Goal: Task Accomplishment & Management: Use online tool/utility

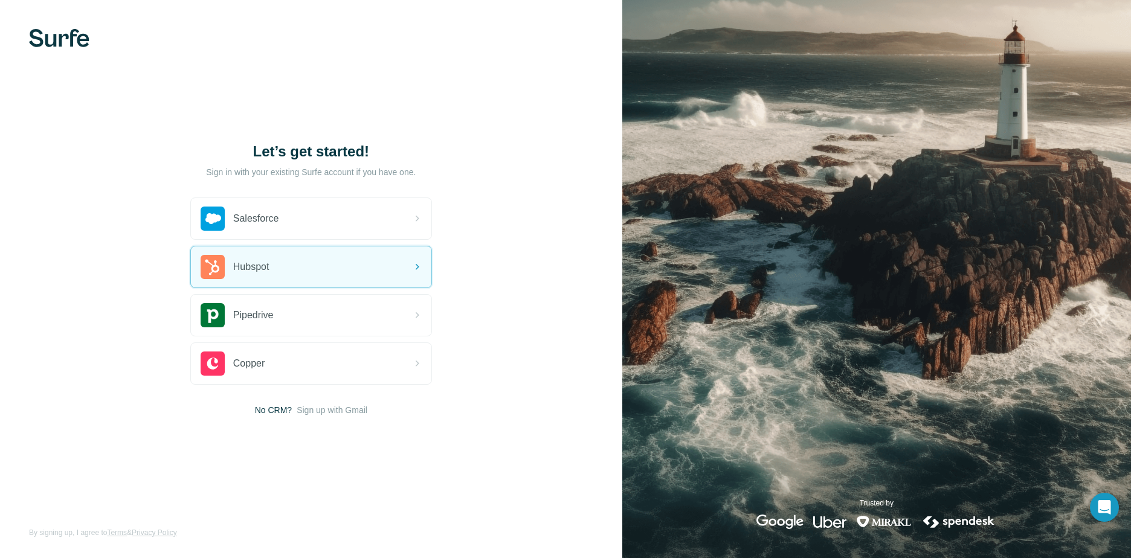
click at [350, 268] on div "Hubspot" at bounding box center [311, 267] width 241 height 41
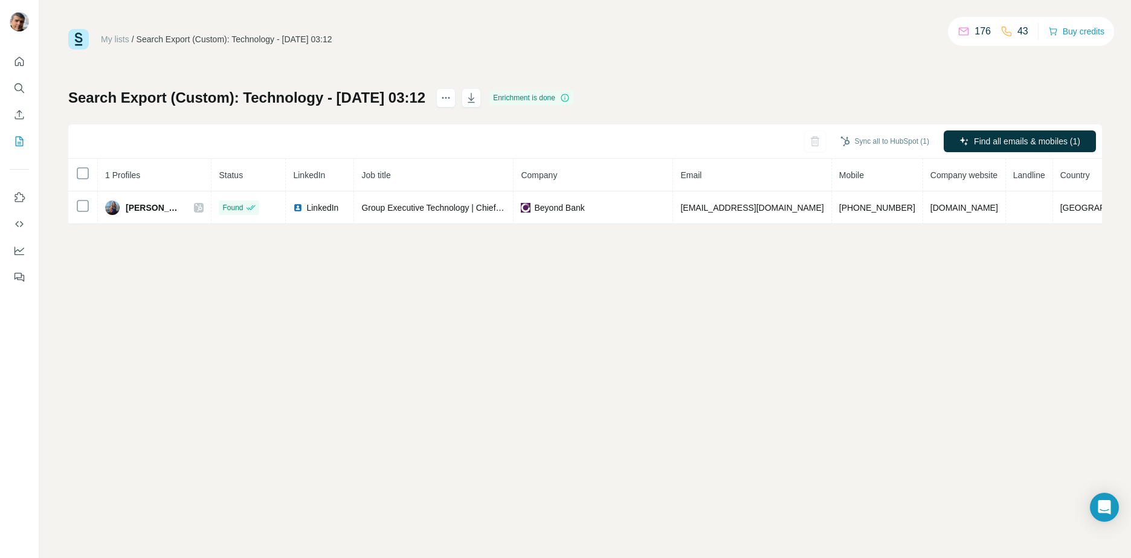
click at [582, 314] on div "My lists / Search Export (Custom): Technology - 11/08/2025 03:12 176 43 Buy cre…" at bounding box center [585, 279] width 1092 height 558
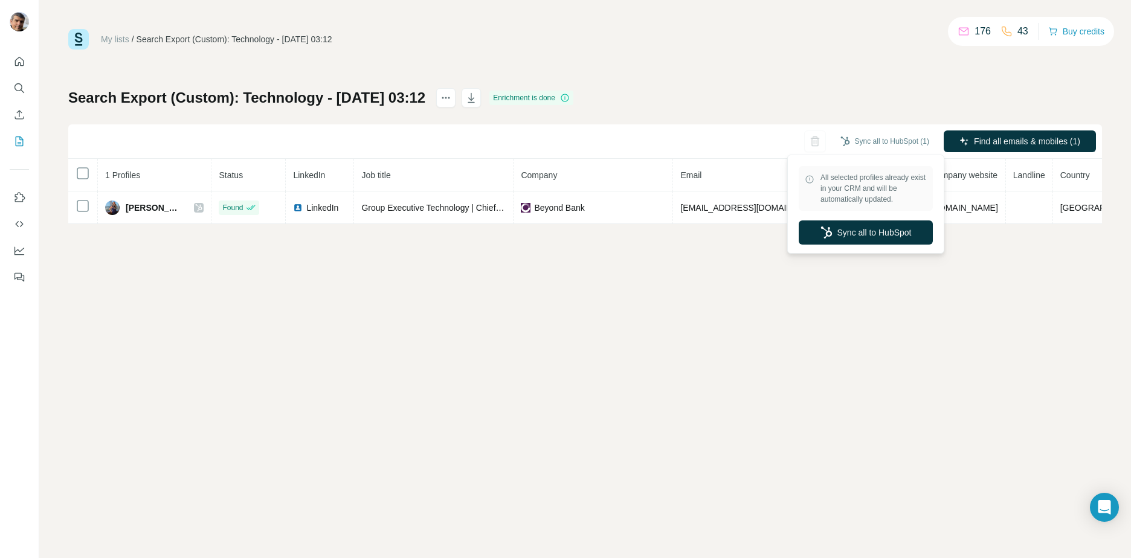
click at [861, 140] on button "Sync all to HubSpot (1)" at bounding box center [885, 141] width 106 height 18
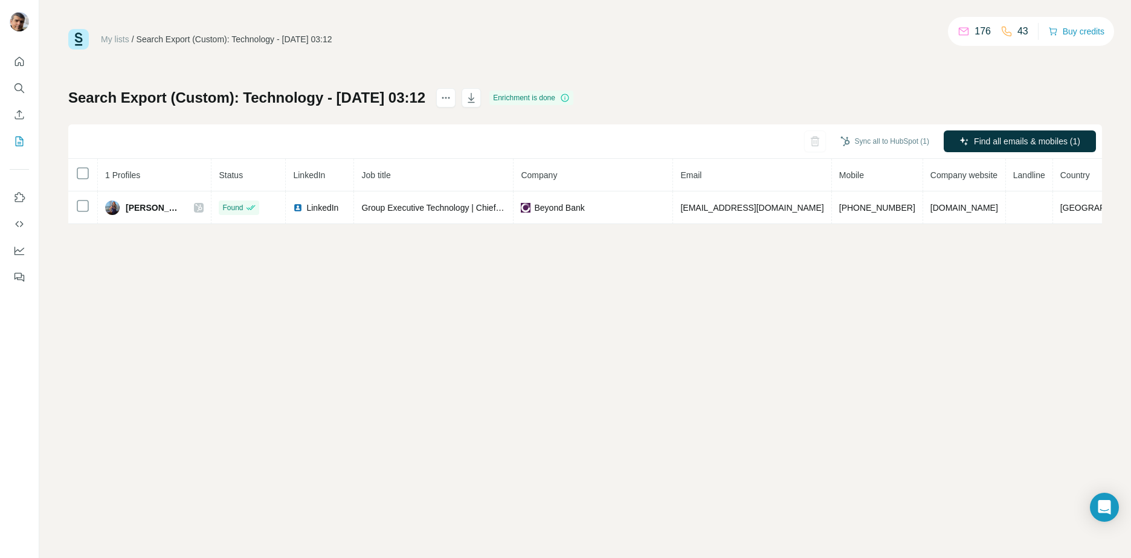
drag, startPoint x: 171, startPoint y: 212, endPoint x: 117, endPoint y: 253, distance: 68.2
click at [117, 253] on div "My lists / Search Export (Custom): Technology - 11/08/2025 03:12 176 43 Buy cre…" at bounding box center [585, 279] width 1092 height 558
